Goal: Transaction & Acquisition: Purchase product/service

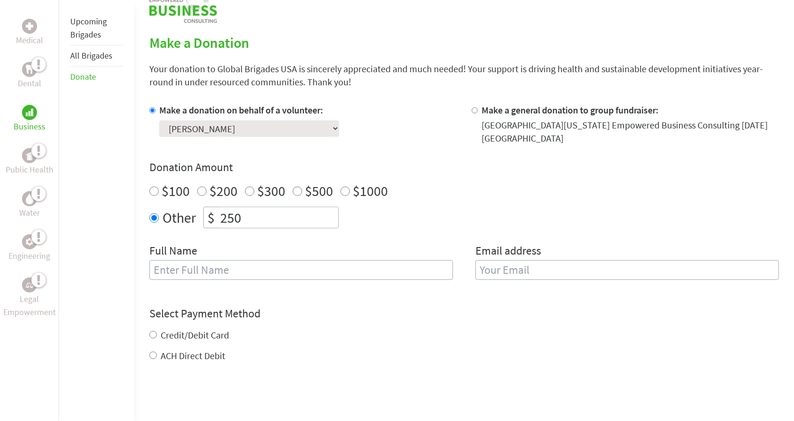
scroll to position [225, 0]
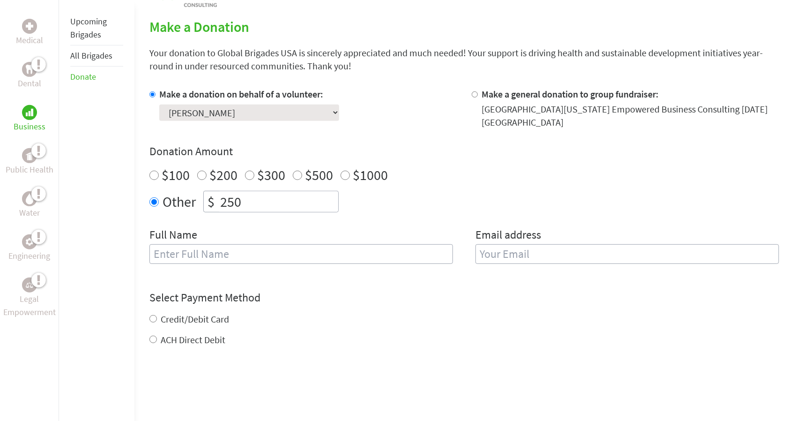
drag, startPoint x: 298, startPoint y: 257, endPoint x: 253, endPoint y: 252, distance: 45.3
click at [253, 252] on input "text" at bounding box center [302, 254] width 304 height 20
type input "[PERSON_NAME]"
click at [170, 316] on label "Credit/Debit Card" at bounding box center [195, 319] width 68 height 12
click at [157, 316] on input "Credit/Debit Card" at bounding box center [153, 318] width 7 height 7
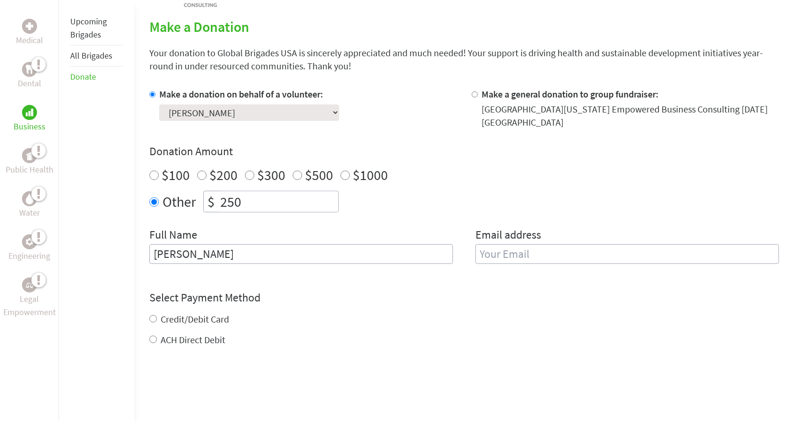
radio input "true"
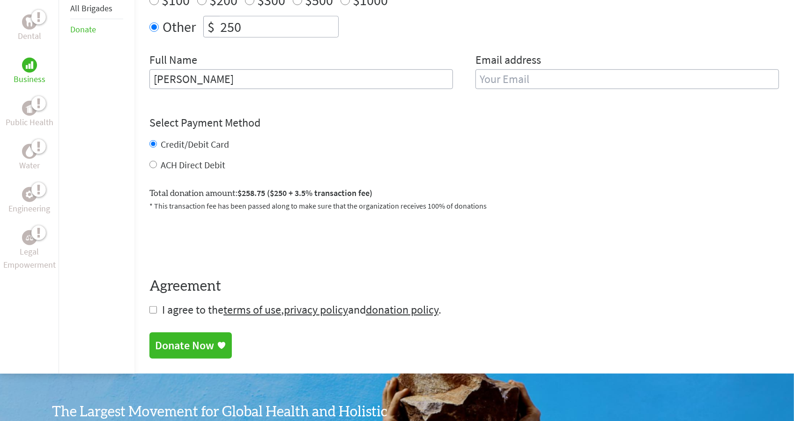
scroll to position [400, 0]
click at [153, 311] on input "checkbox" at bounding box center [153, 309] width 7 height 7
checkbox input "true"
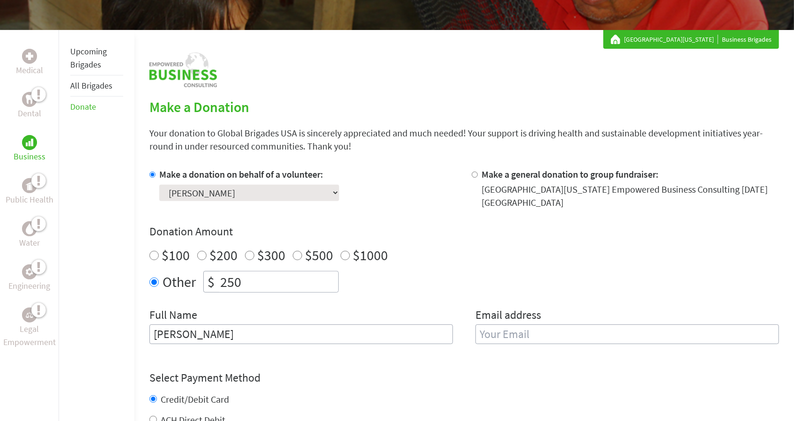
scroll to position [134, 0]
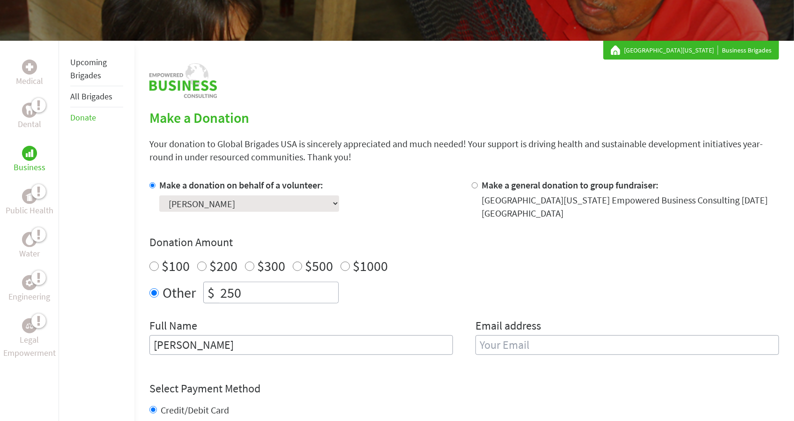
click at [31, 154] on img at bounding box center [29, 153] width 7 height 7
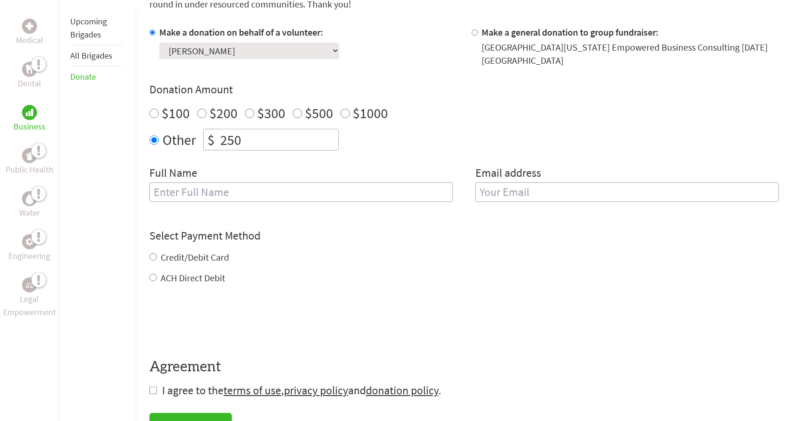
scroll to position [294, 0]
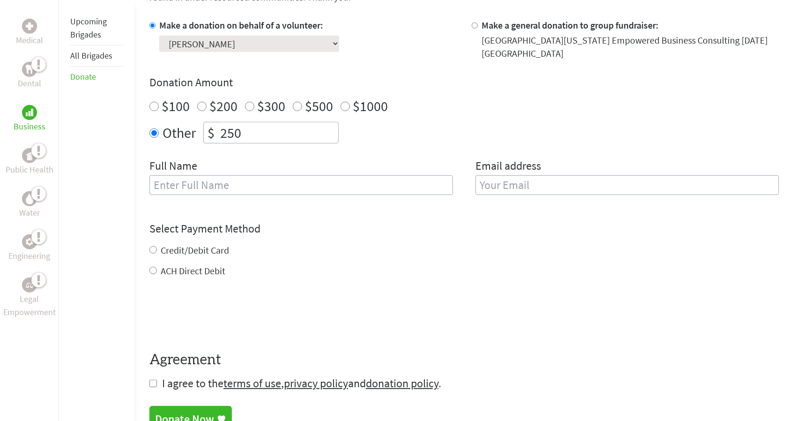
click at [240, 188] on input "text" at bounding box center [302, 185] width 304 height 20
type input "[PERSON_NAME]"
click at [485, 192] on input "email" at bounding box center [628, 185] width 304 height 20
type input "m"
type input "[EMAIL_ADDRESS][DOMAIN_NAME]"
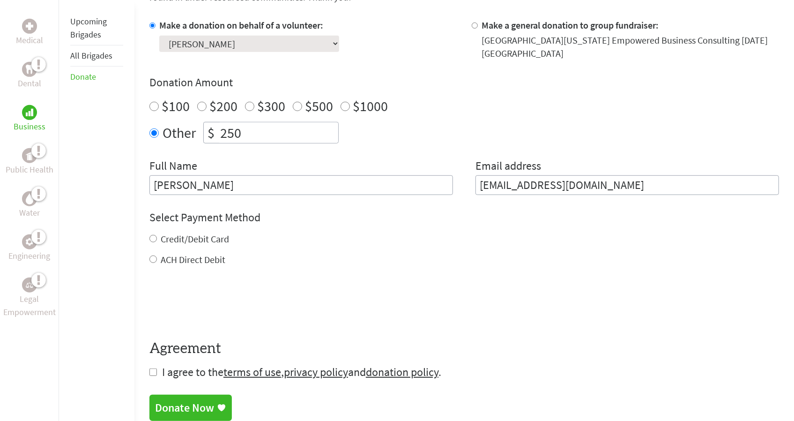
click at [502, 166] on label "Email address" at bounding box center [509, 166] width 66 height 17
click at [503, 164] on label "Email address" at bounding box center [509, 166] width 66 height 17
click at [165, 241] on label "Credit/Debit Card" at bounding box center [195, 239] width 68 height 12
click at [157, 241] on input "Credit/Debit Card" at bounding box center [153, 238] width 7 height 7
radio input "true"
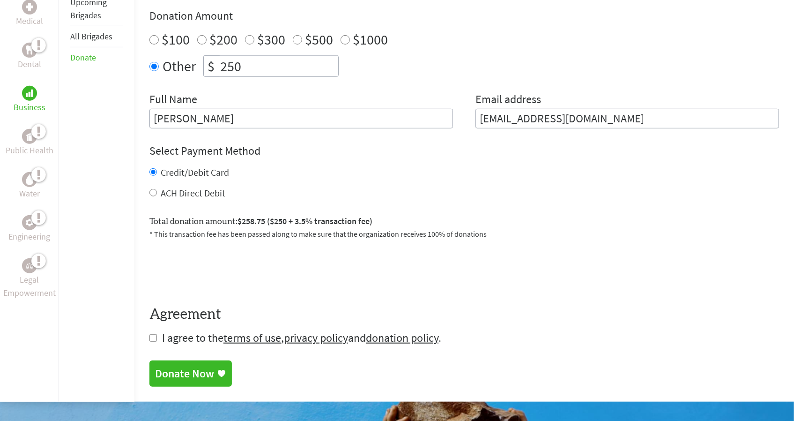
scroll to position [372, 0]
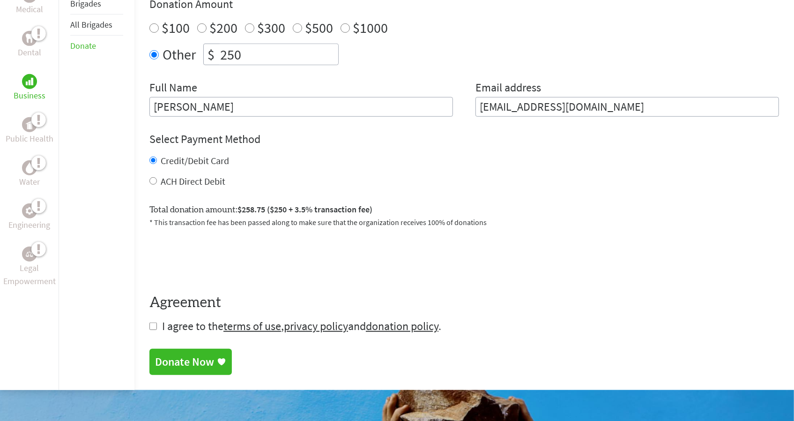
click at [151, 326] on input "checkbox" at bounding box center [153, 325] width 7 height 7
checkbox input "true"
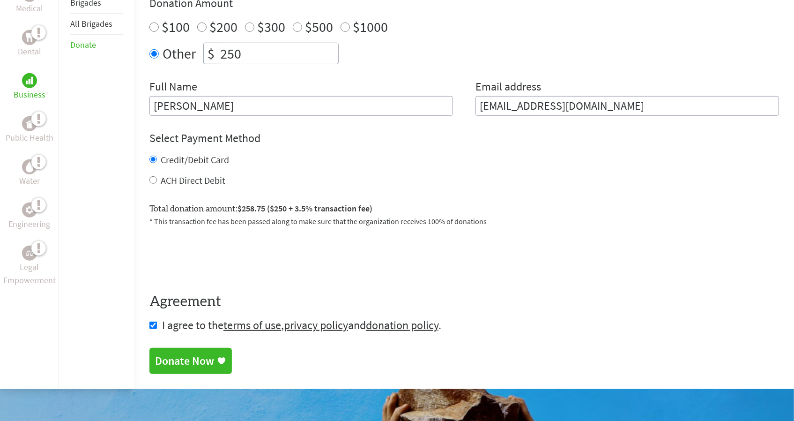
scroll to position [394, 0]
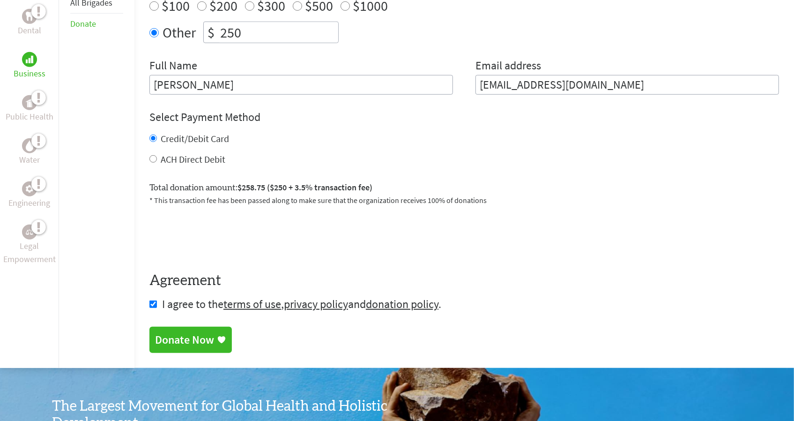
click at [187, 345] on div "Donate Now" at bounding box center [184, 339] width 59 height 15
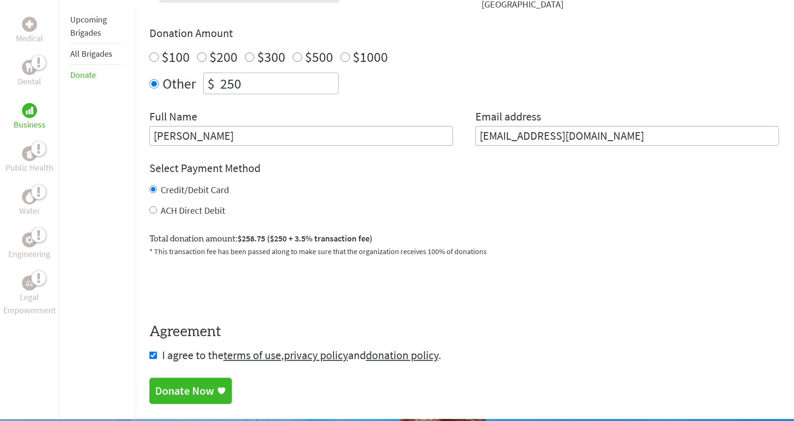
scroll to position [349, 0]
